Goal: Learn about a topic: Learn about a topic

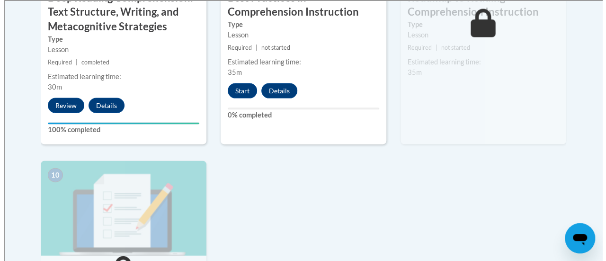
scroll to position [900, 0]
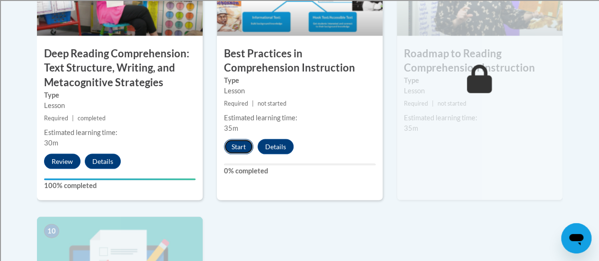
click at [247, 145] on button "Start" at bounding box center [238, 146] width 29 height 15
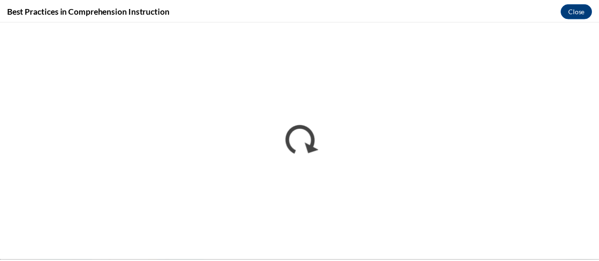
scroll to position [0, 0]
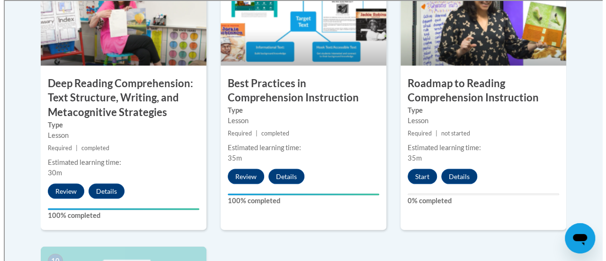
scroll to position [885, 0]
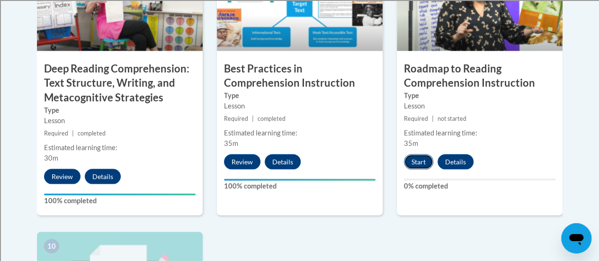
click at [420, 156] on button "Start" at bounding box center [418, 161] width 29 height 15
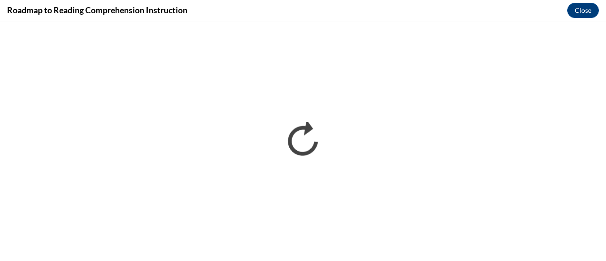
scroll to position [0, 0]
